Goal: Task Accomplishment & Management: Manage account settings

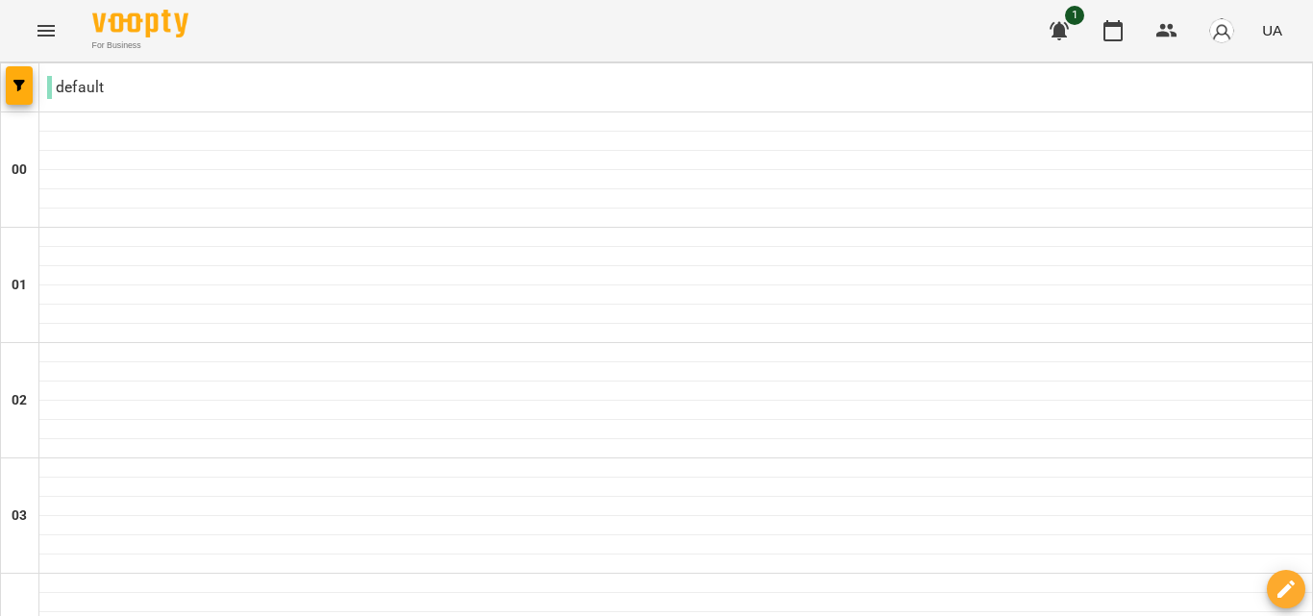
scroll to position [938, 0]
click at [1055, 27] on icon "button" at bounding box center [1058, 30] width 23 height 23
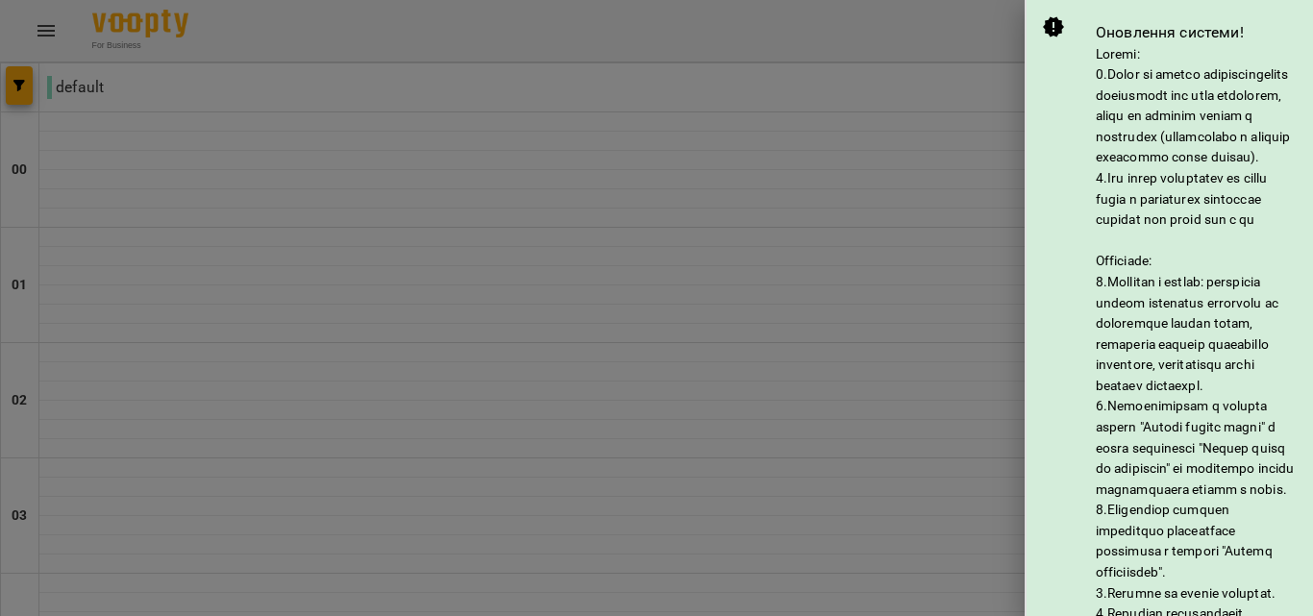
click at [947, 15] on div at bounding box center [656, 308] width 1313 height 616
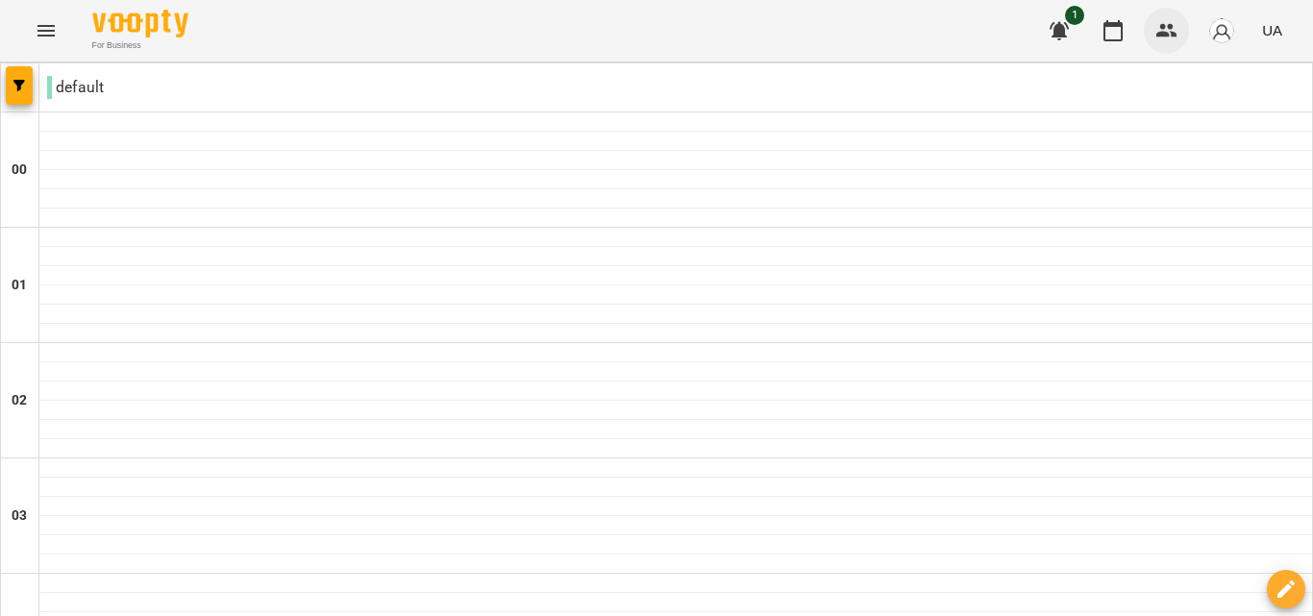
click at [1166, 29] on icon "button" at bounding box center [1166, 30] width 21 height 13
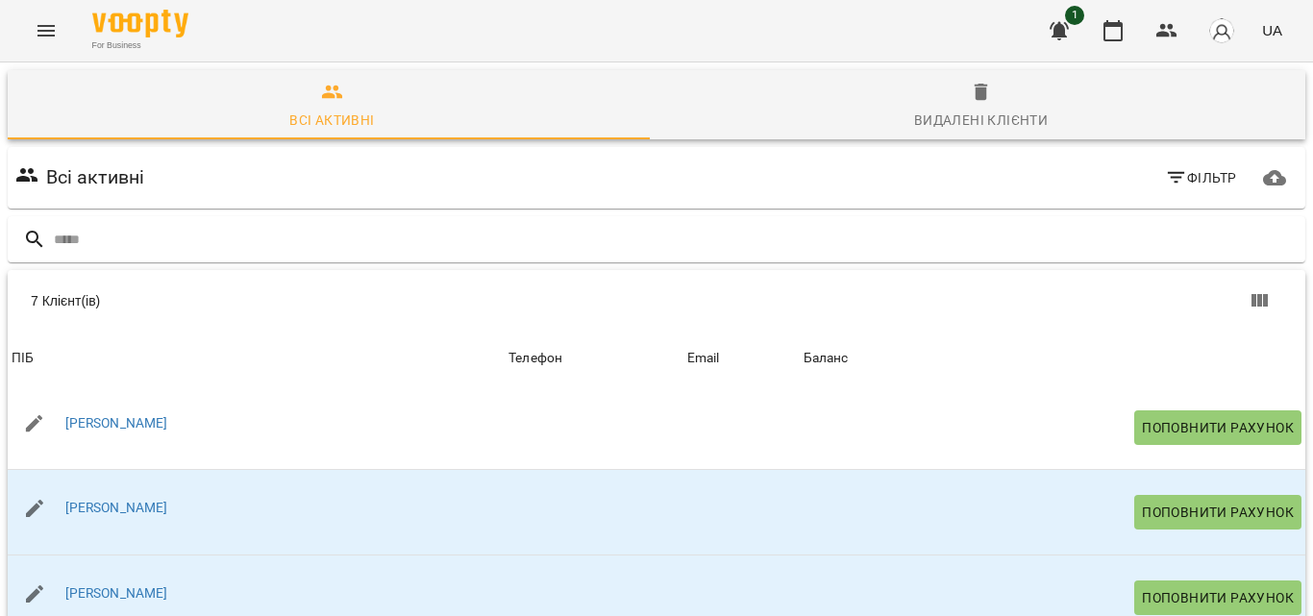
scroll to position [295, 0]
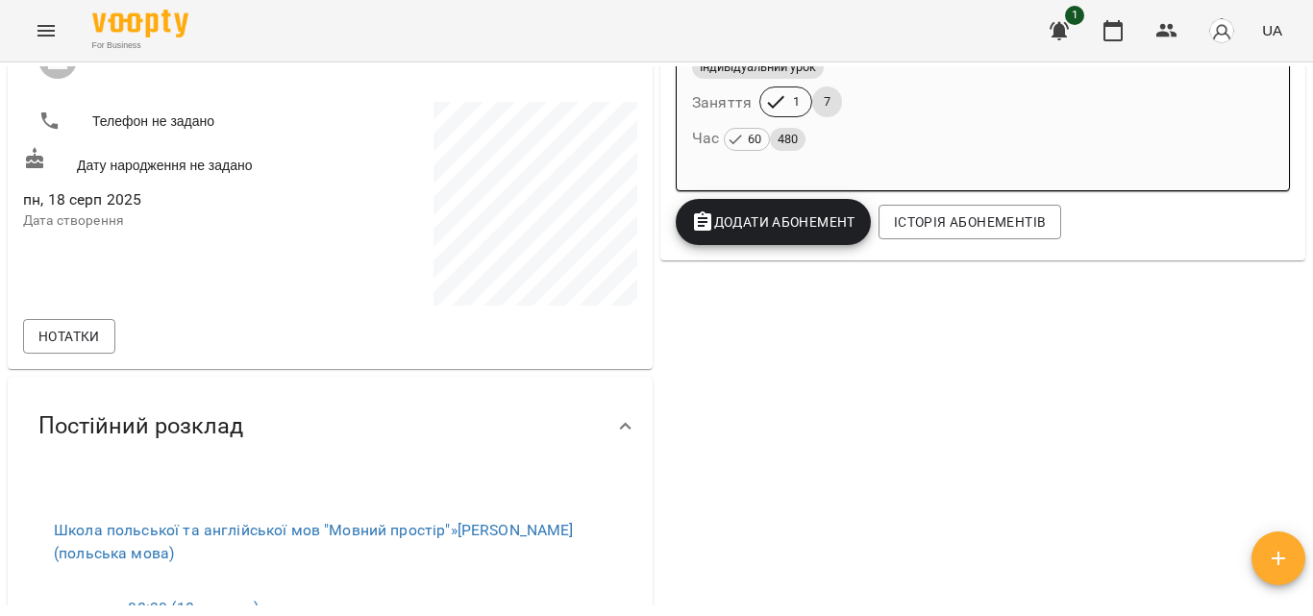
scroll to position [45, 0]
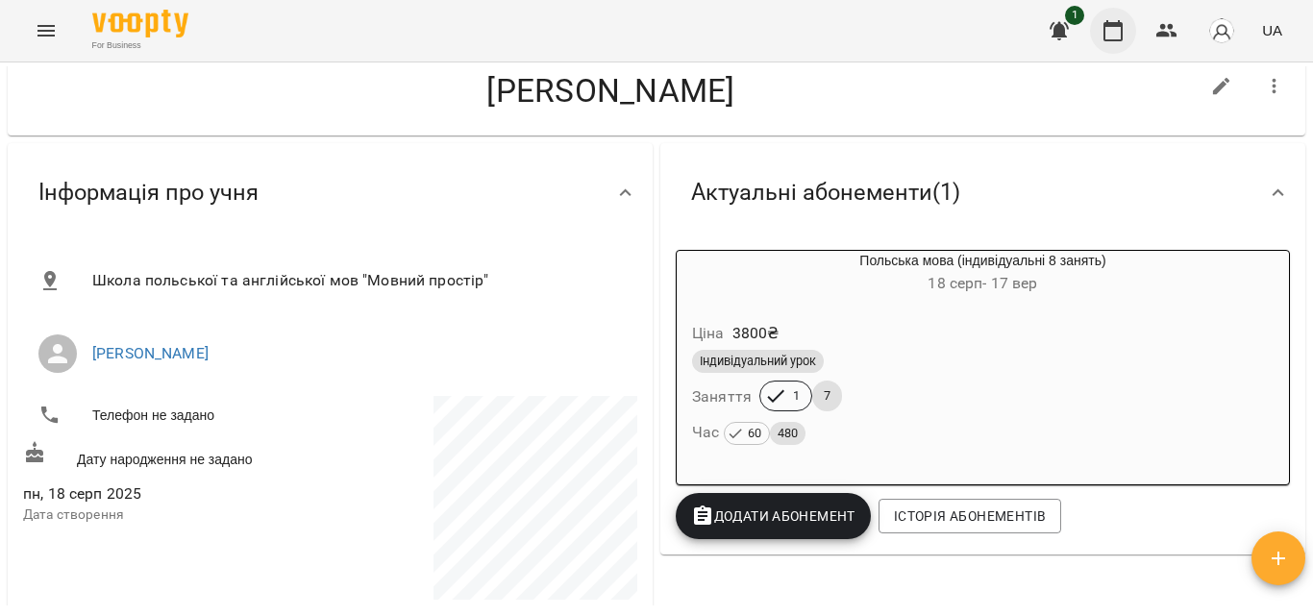
click at [1126, 22] on button "button" at bounding box center [1113, 31] width 46 height 46
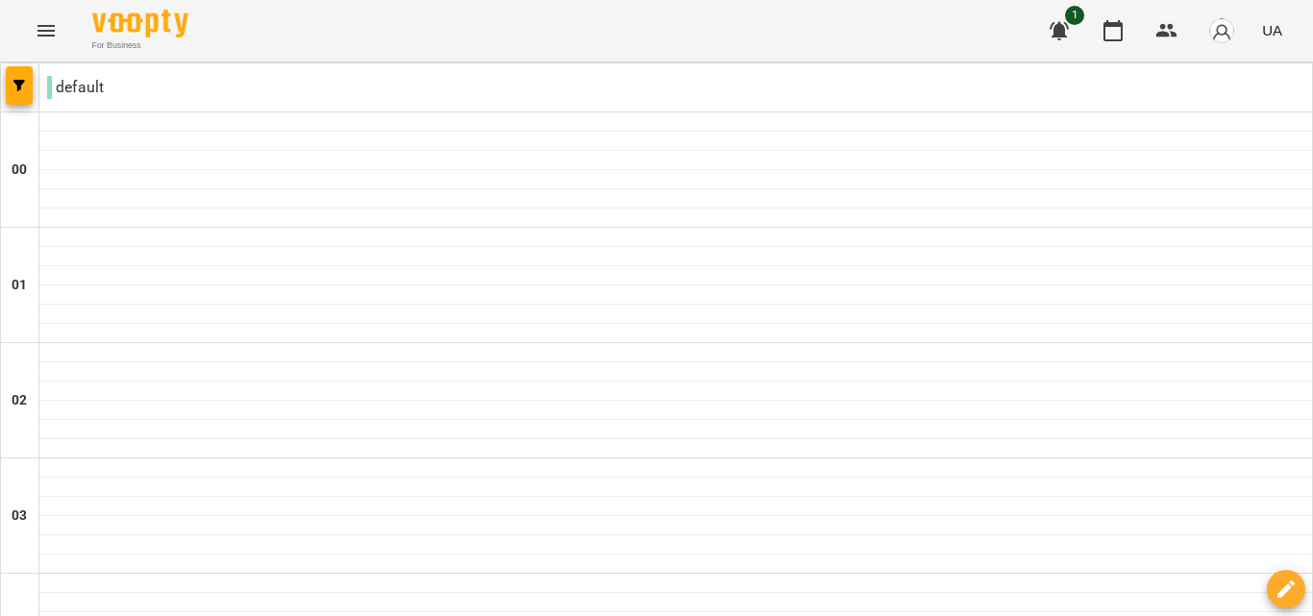
type input "**********"
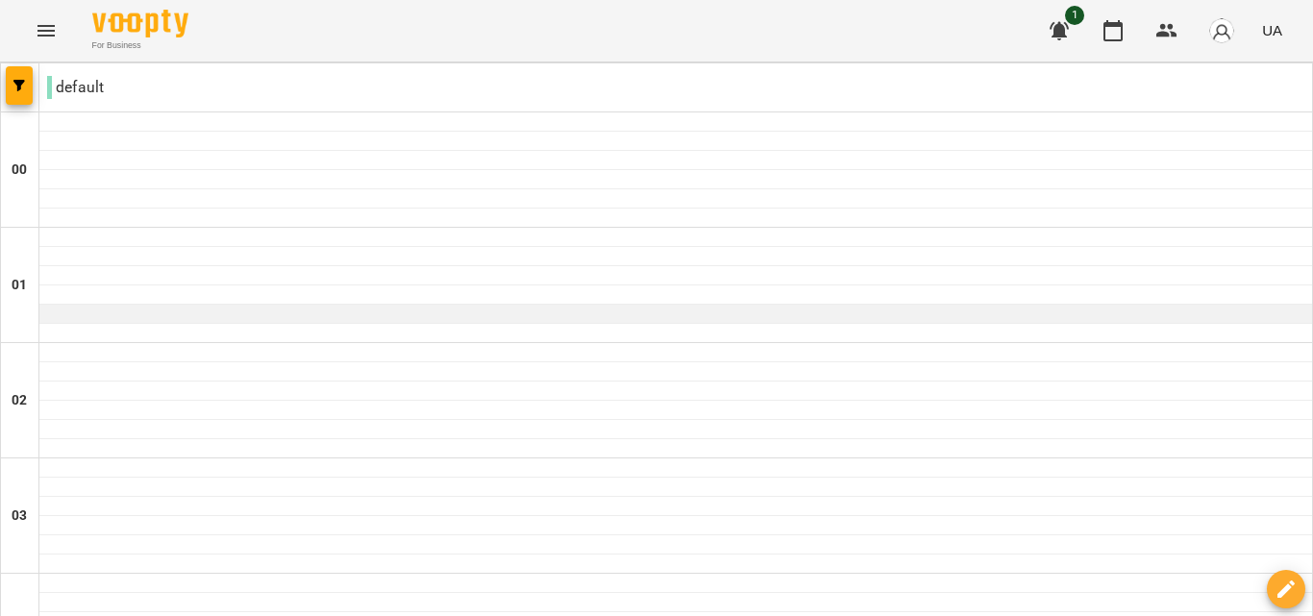
scroll to position [2392, 0]
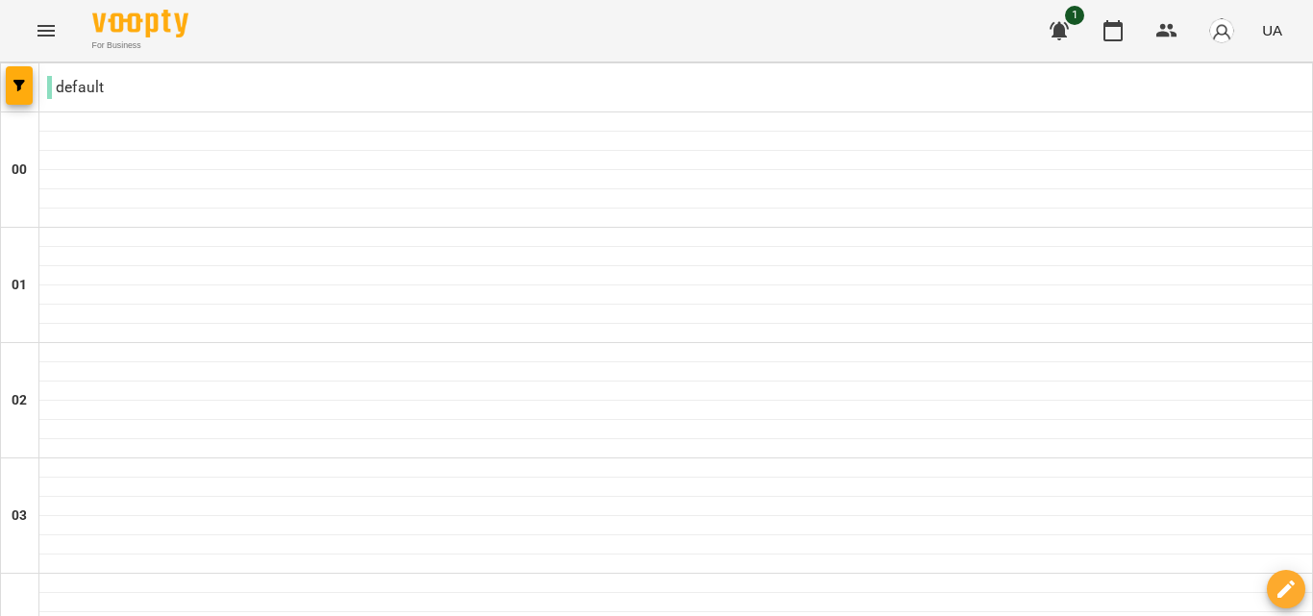
type input "**********"
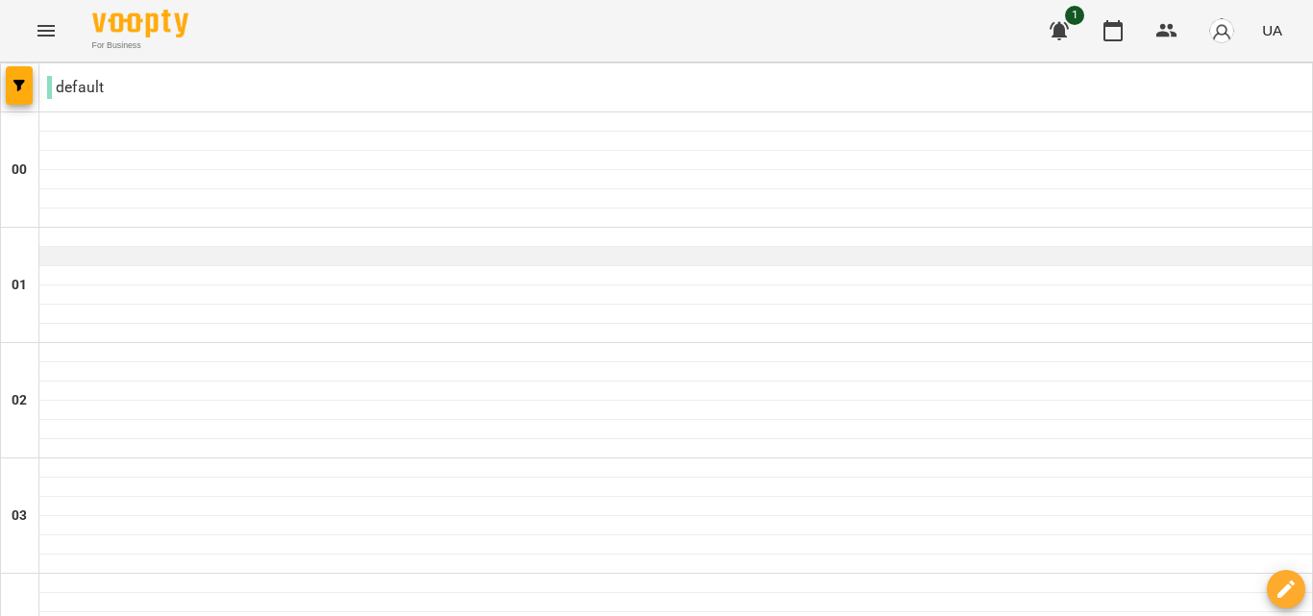
scroll to position [711, 0]
